Goal: Task Accomplishment & Management: Manage account settings

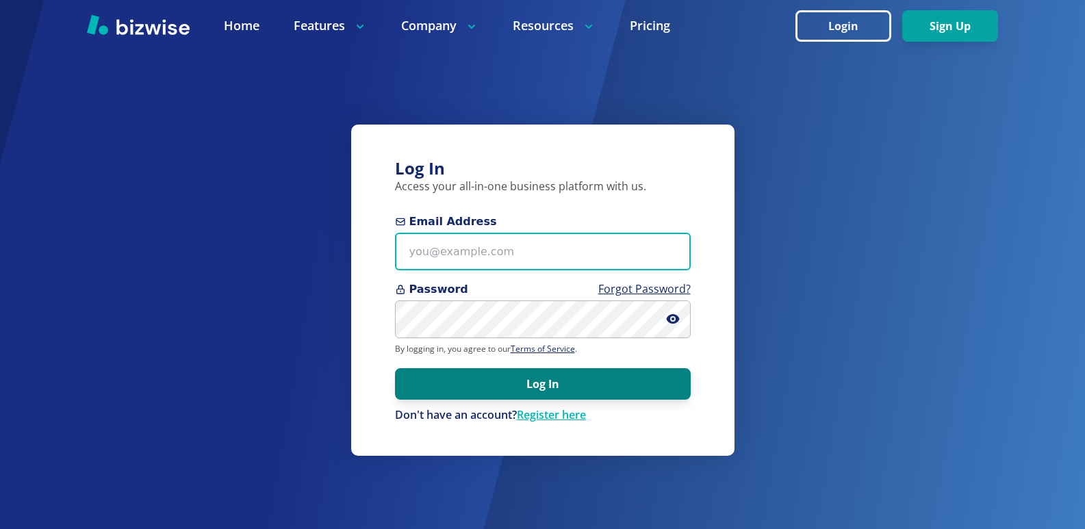
type input "[EMAIL_ADDRESS][DOMAIN_NAME]"
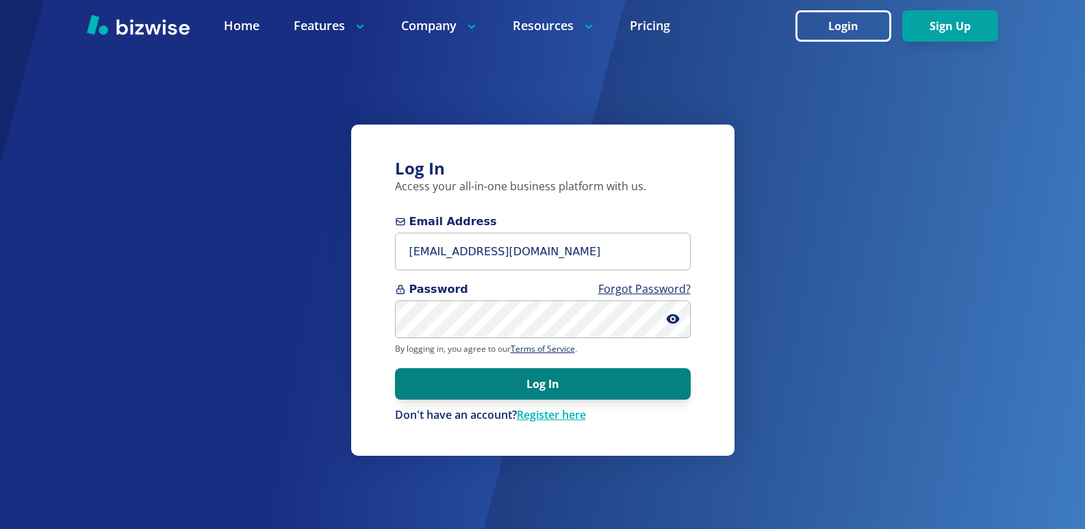
click at [608, 387] on button "Log In" at bounding box center [543, 383] width 296 height 31
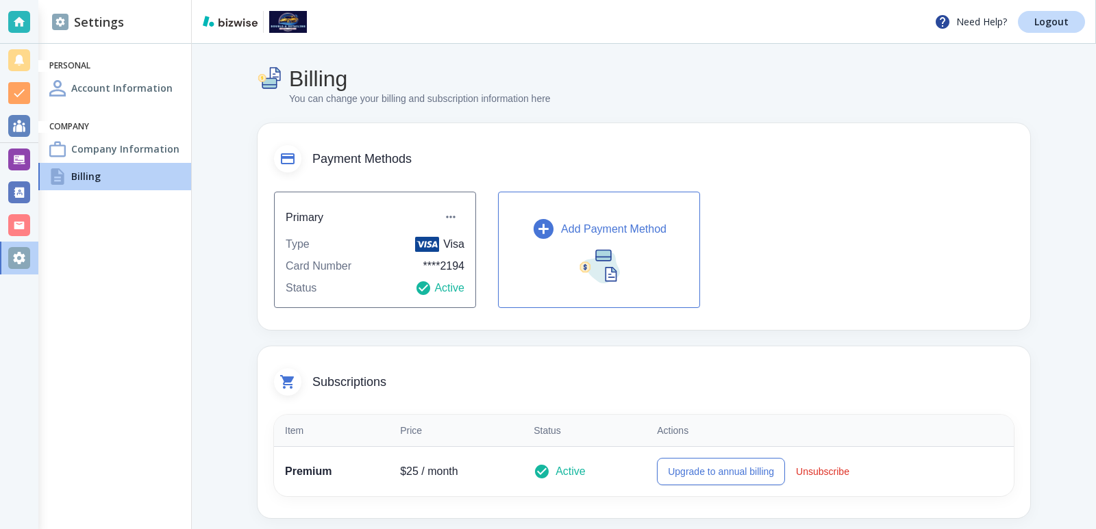
scroll to position [91, 0]
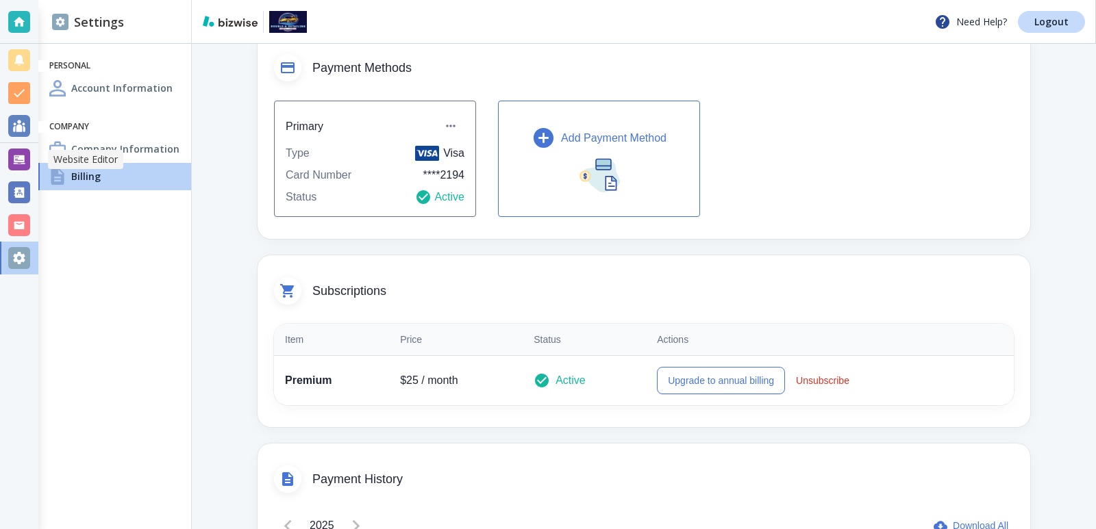
click at [12, 161] on div at bounding box center [19, 160] width 22 height 22
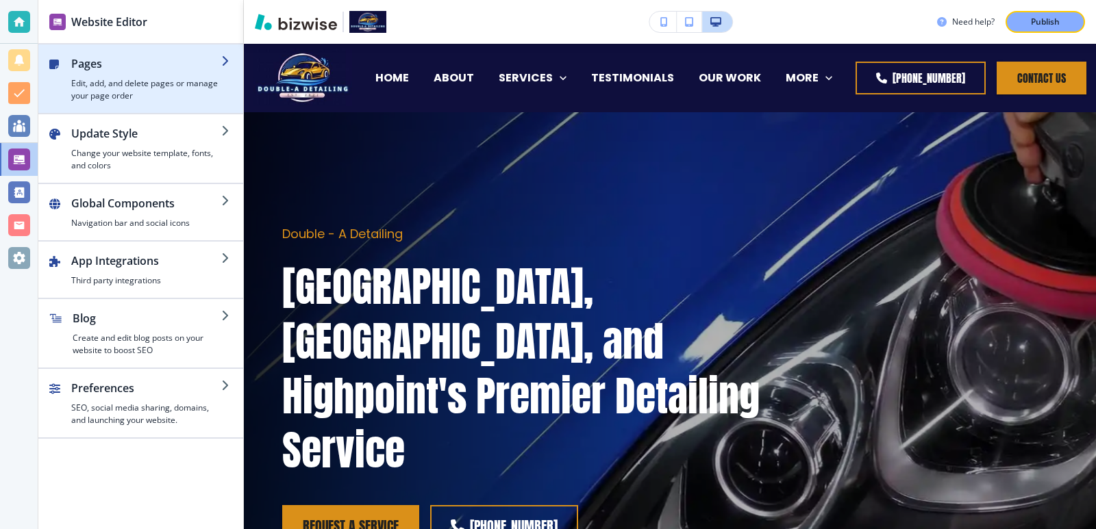
click at [155, 105] on div "button" at bounding box center [140, 107] width 205 height 11
